Goal: Contribute content: Add original content to the website for others to see

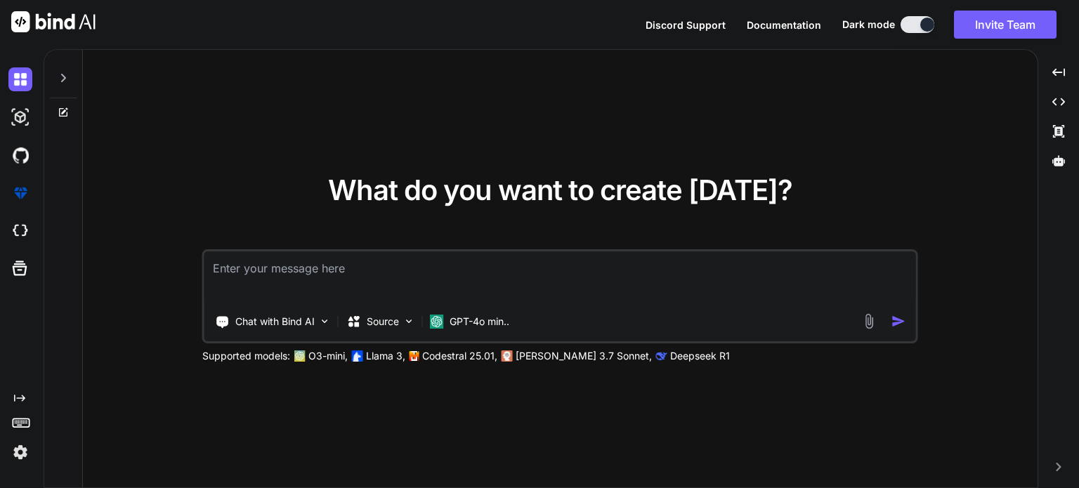
type textarea "x"
click at [345, 268] on textarea at bounding box center [560, 278] width 712 height 52
paste textarea "<script setup lang="ts"> import { useElementVisibility } from '@vueuse/core' im…"
type textarea "<script setup lang="ts"> import { useElementVisibility } from '@vueuse/core' im…"
type textarea "x"
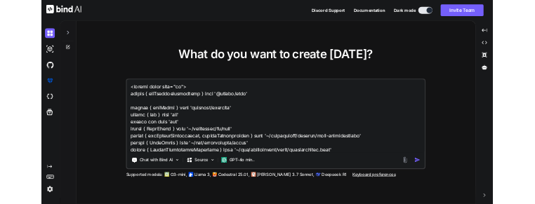
scroll to position [3812, 0]
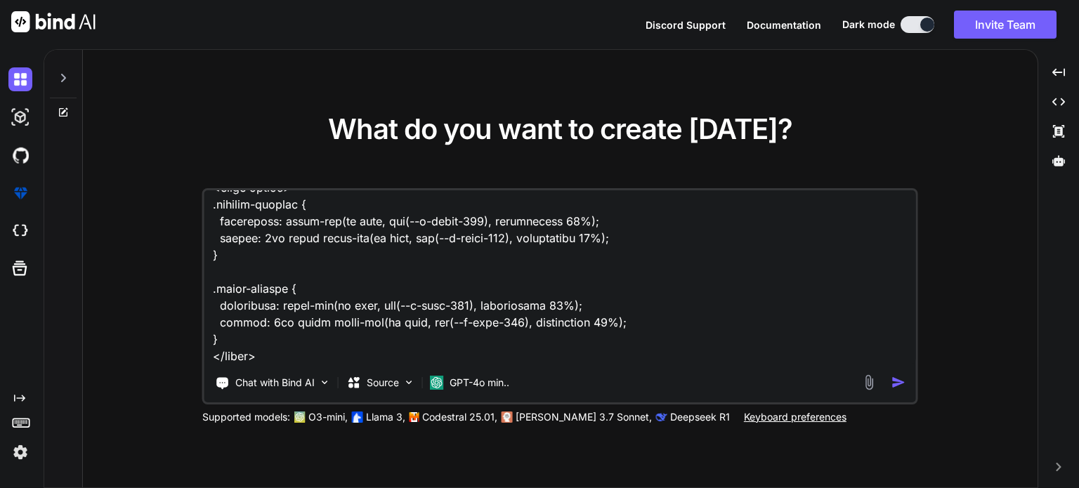
type textarea "<script setup lang="ts"> import { useElementVisibility } from '@vueuse/core' im…"
click at [911, 123] on div "What do you want to create [DATE]? Chat with Bind AI Source GPT-4o min.. Suppor…" at bounding box center [560, 269] width 716 height 309
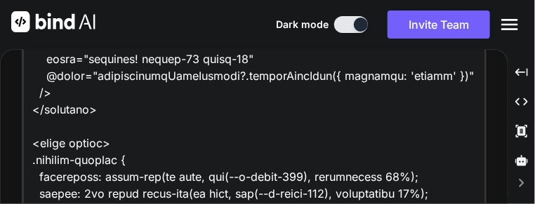
scroll to position [3913, 0]
